Goal: Information Seeking & Learning: Learn about a topic

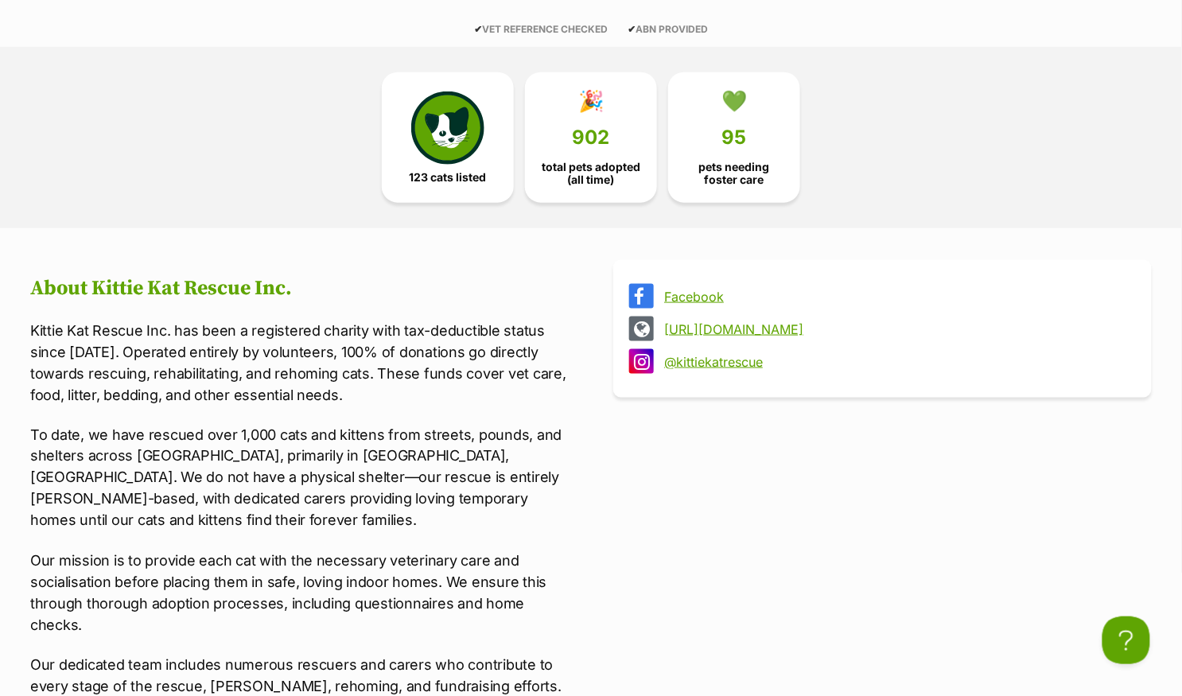
scroll to position [401, 0]
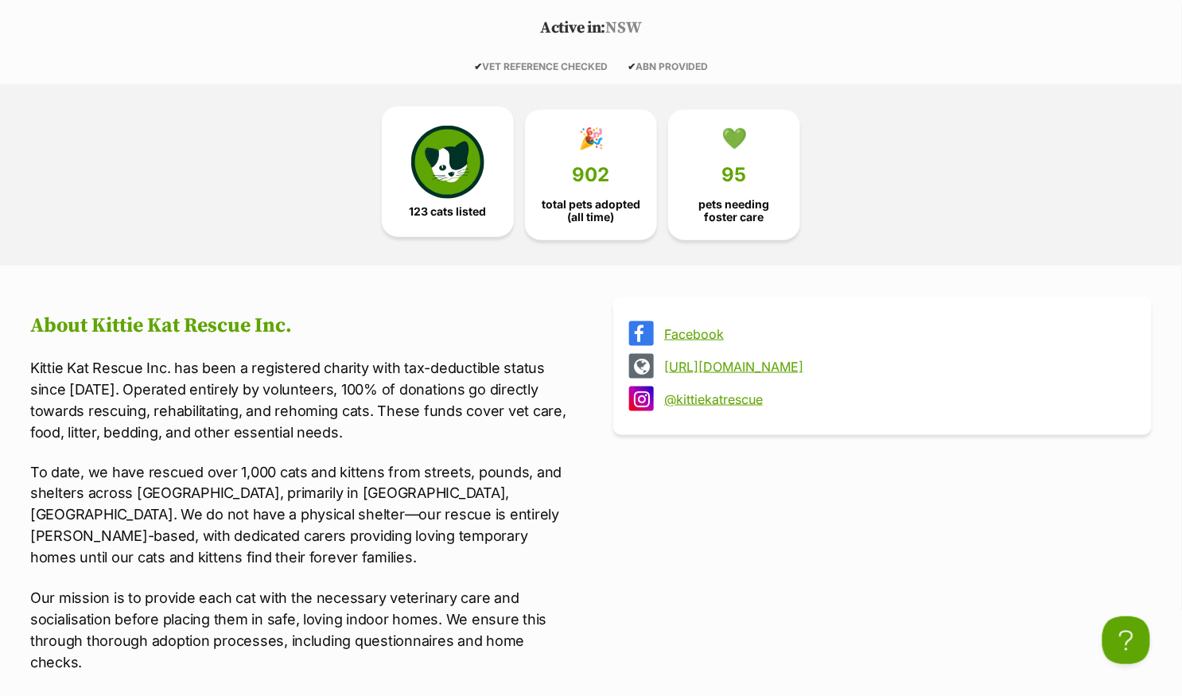
click at [423, 187] on img at bounding box center [447, 162] width 73 height 73
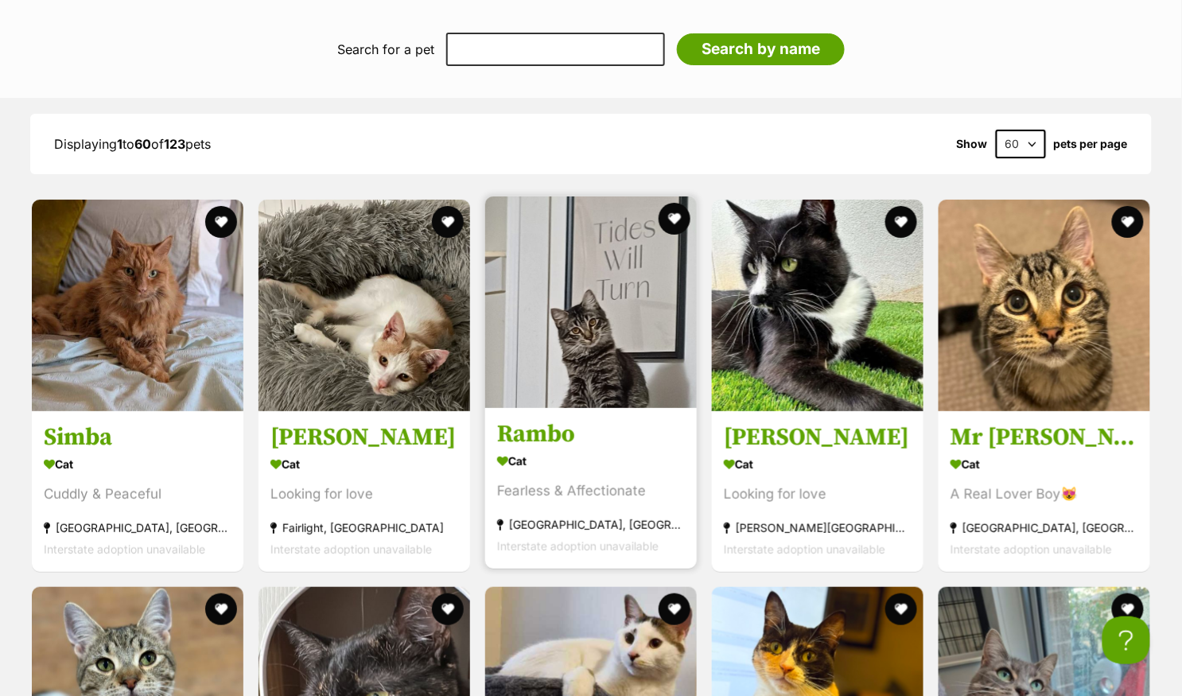
scroll to position [1600, 0]
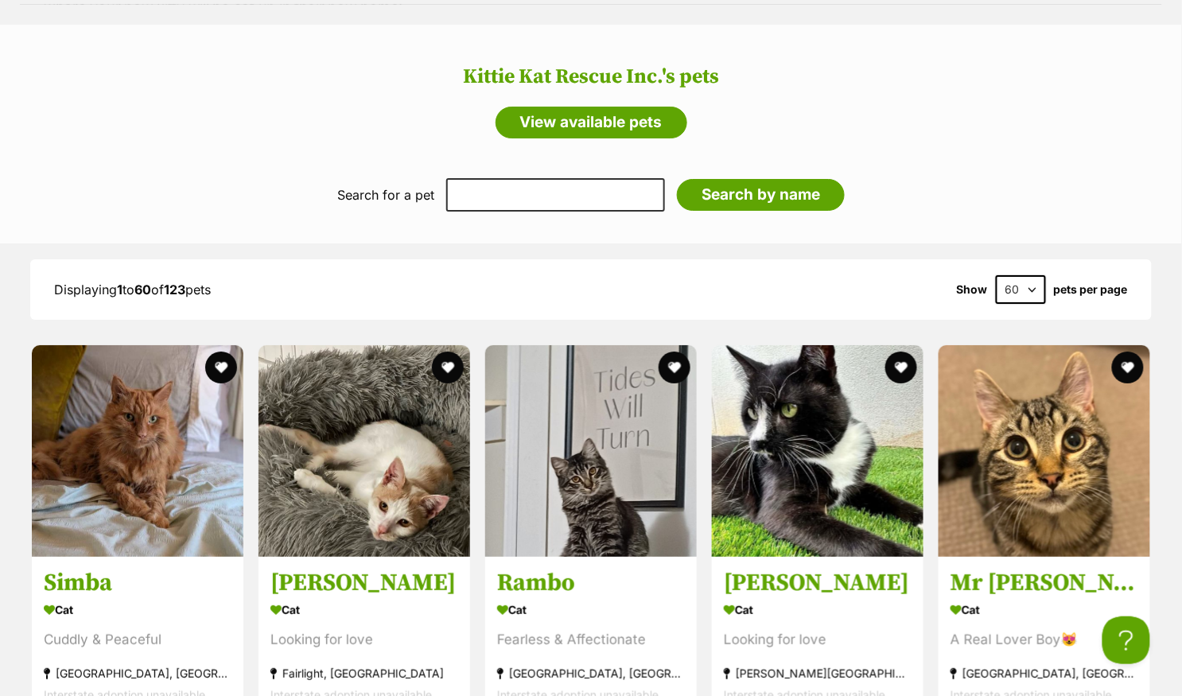
click at [1016, 290] on select "60 120" at bounding box center [1021, 289] width 50 height 29
select select "120"
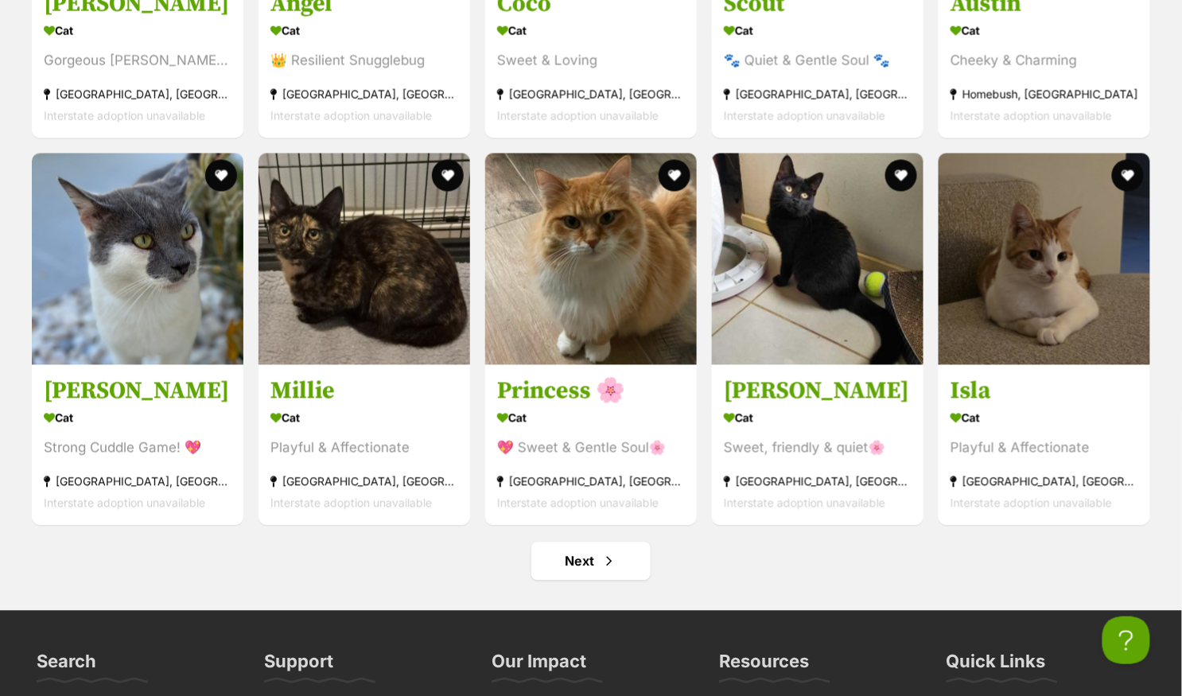
scroll to position [6055, 0]
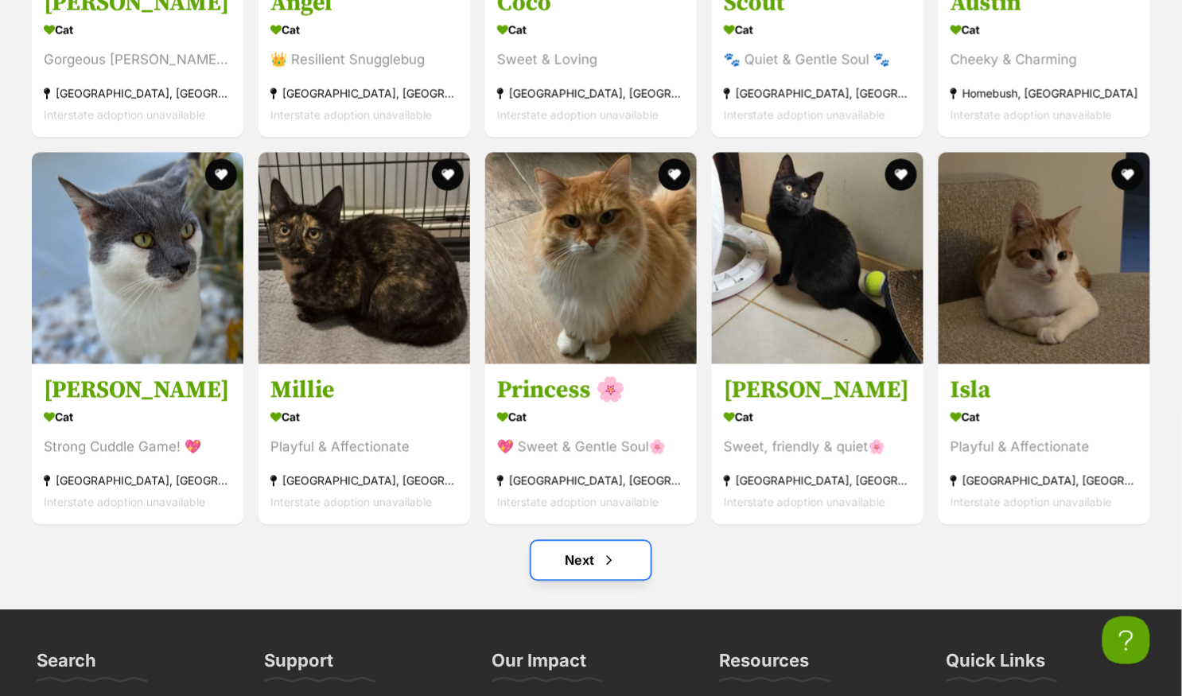
click at [612, 553] on span "Next page" at bounding box center [609, 560] width 16 height 19
